Goal: Task Accomplishment & Management: Complete application form

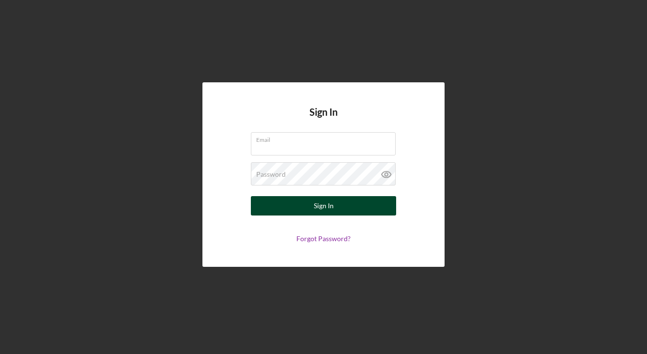
type input "[EMAIL_ADDRESS][DOMAIN_NAME]"
click at [308, 202] on button "Sign In" at bounding box center [323, 205] width 145 height 19
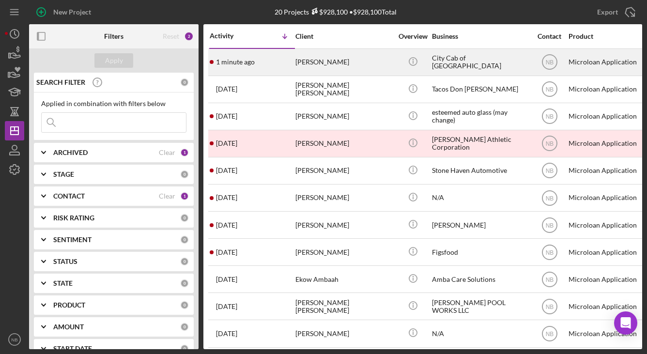
click at [352, 65] on div "[PERSON_NAME]" at bounding box center [343, 62] width 97 height 26
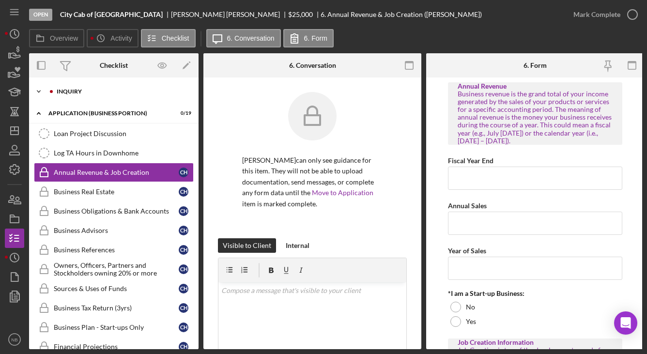
click at [84, 93] on div "INQUIRY" at bounding box center [122, 92] width 130 height 6
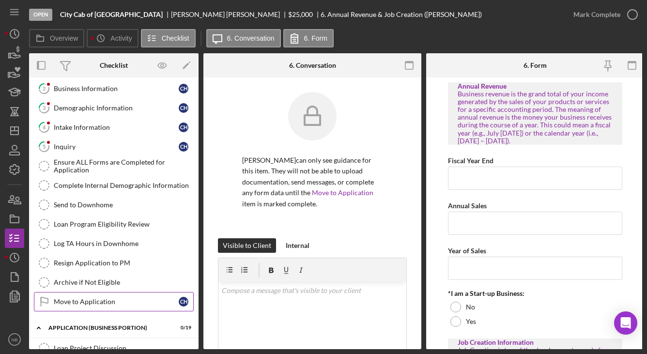
scroll to position [97, 0]
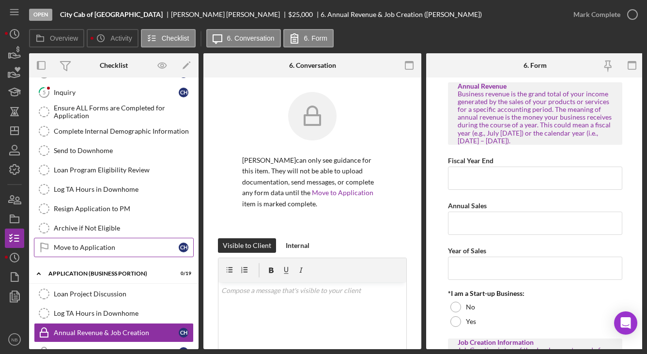
click at [97, 249] on div "Move to Application" at bounding box center [116, 248] width 125 height 8
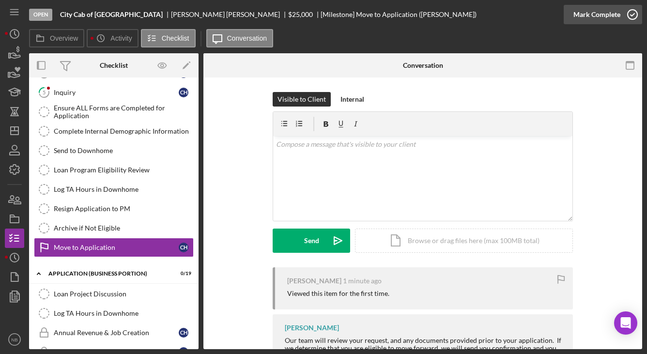
click at [596, 18] on div "Mark Complete" at bounding box center [596, 14] width 47 height 19
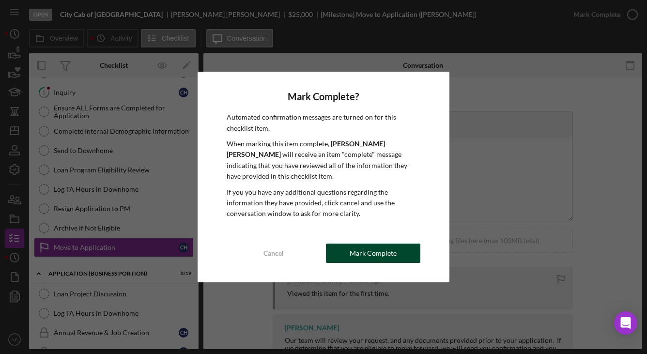
click at [368, 246] on div "Mark Complete" at bounding box center [373, 253] width 47 height 19
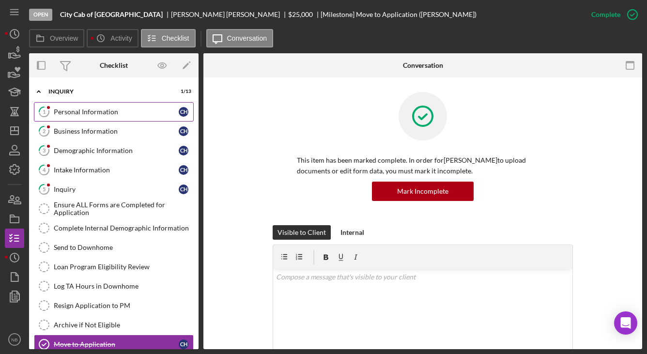
click at [77, 117] on link "1 Personal Information C H" at bounding box center [114, 111] width 160 height 19
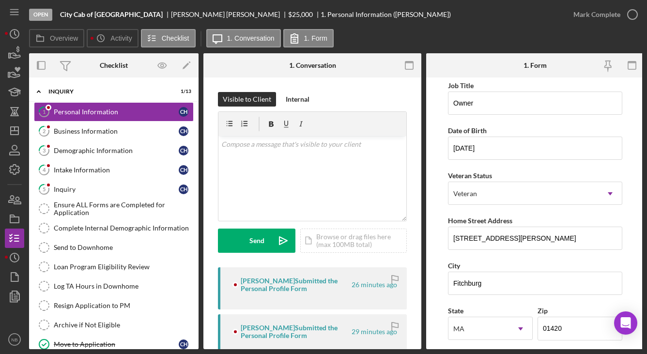
scroll to position [48, 0]
drag, startPoint x: 492, startPoint y: 154, endPoint x: 436, endPoint y: 145, distance: 57.3
click at [436, 145] on form "First Name [PERSON_NAME] Middle Name Last Name [PERSON_NAME] Job Title Owner Da…" at bounding box center [535, 213] width 218 height 272
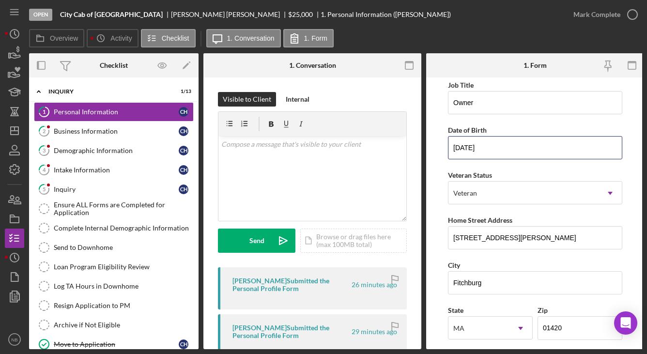
drag, startPoint x: 500, startPoint y: 155, endPoint x: 439, endPoint y: 139, distance: 62.7
click at [439, 139] on form "First Name [PERSON_NAME] Middle Name Last Name [PERSON_NAME] Job Title Owner Da…" at bounding box center [535, 213] width 218 height 272
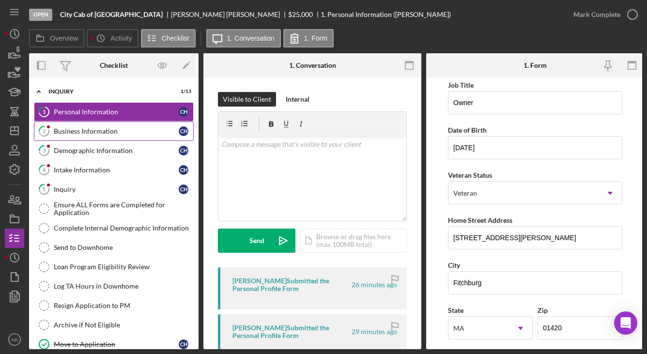
click at [81, 134] on div "Business Information" at bounding box center [116, 131] width 125 height 8
